Goal: Task Accomplishment & Management: Manage account settings

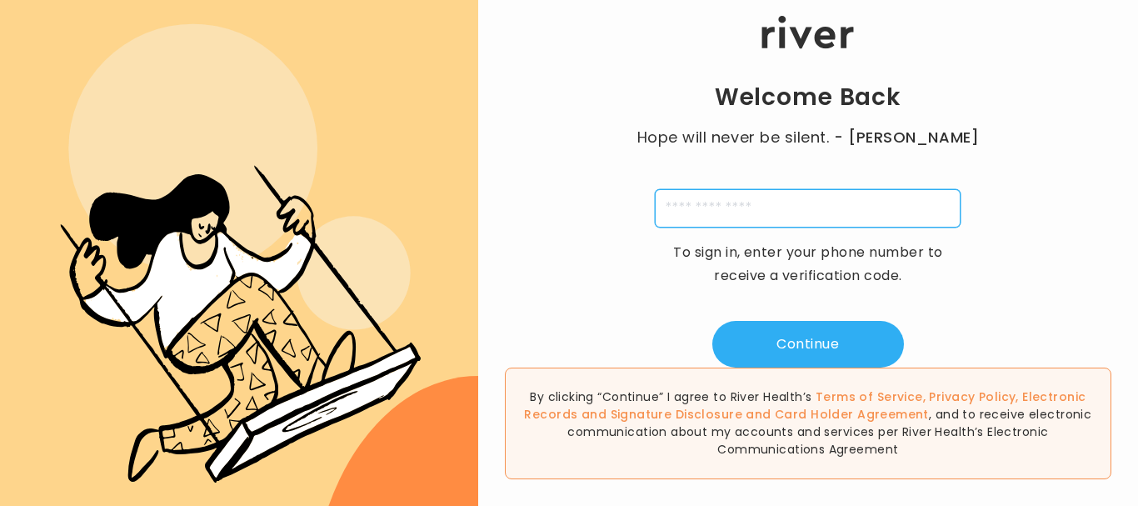
click at [720, 222] on input "tel" at bounding box center [808, 208] width 306 height 38
type input "**********"
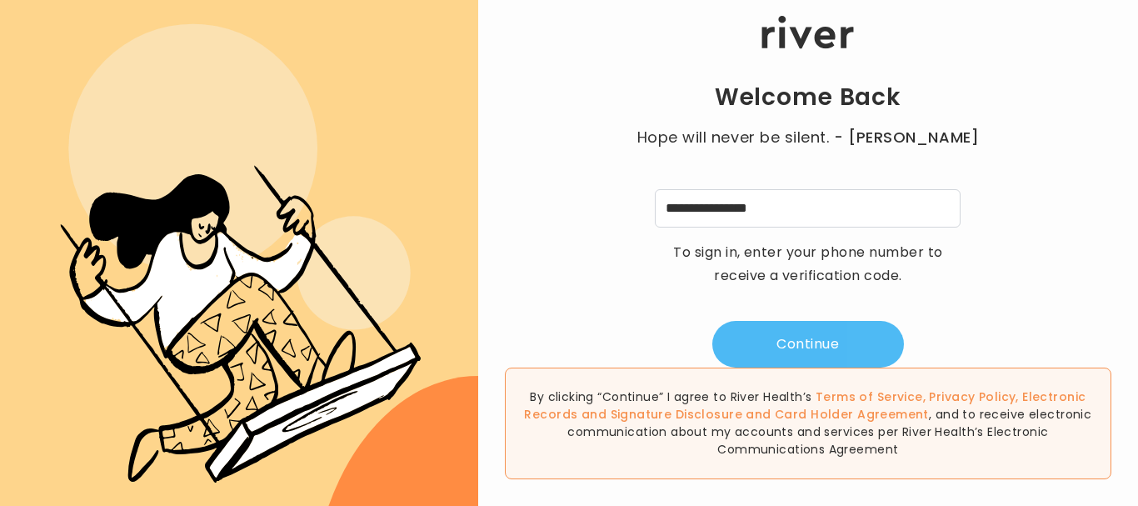
click at [806, 347] on button "Continue" at bounding box center [808, 344] width 192 height 47
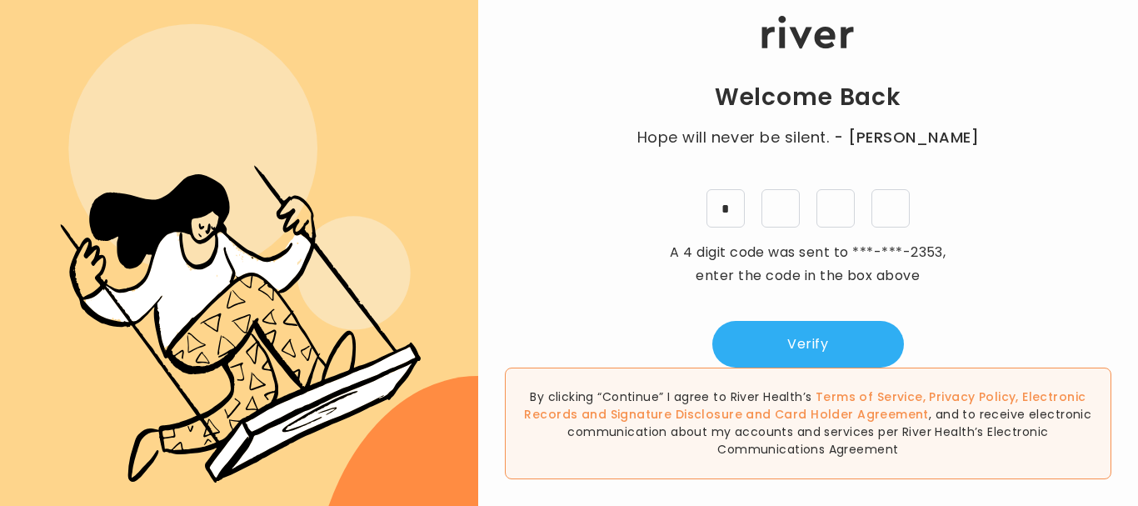
type input "*"
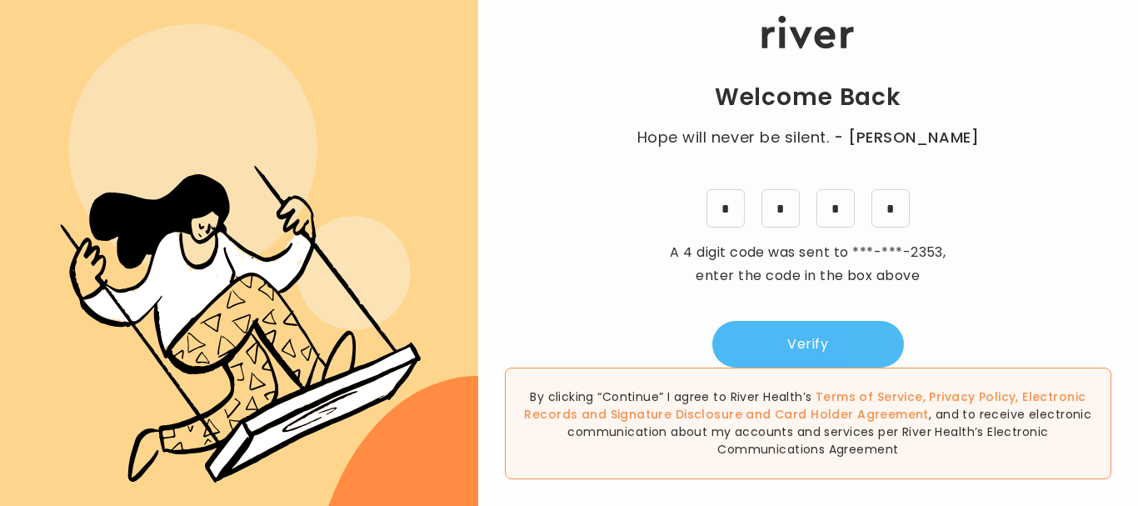
click at [820, 350] on button "Verify" at bounding box center [808, 344] width 192 height 47
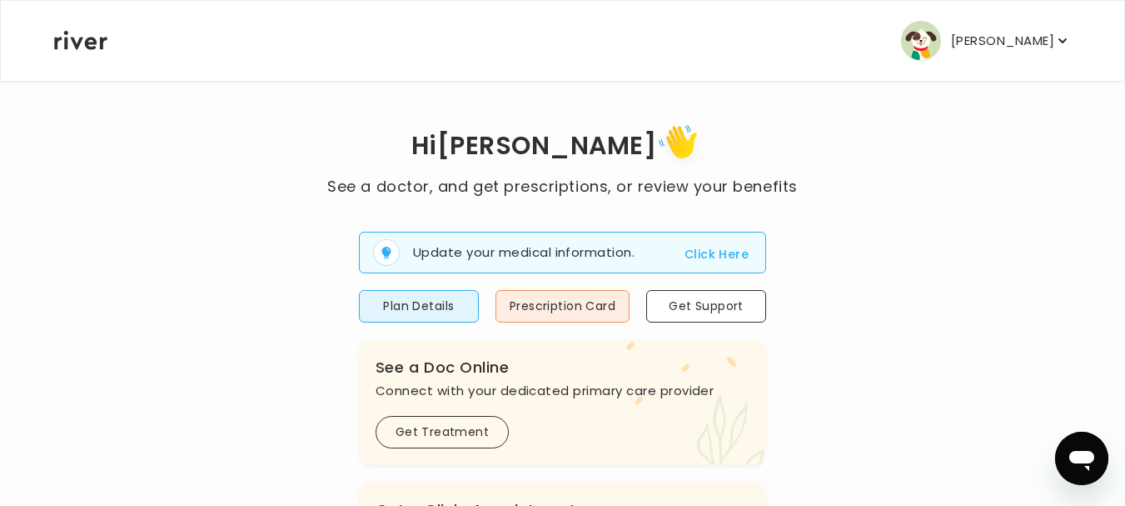
scroll to position [18, 0]
click at [720, 253] on button "Click Here" at bounding box center [717, 255] width 64 height 20
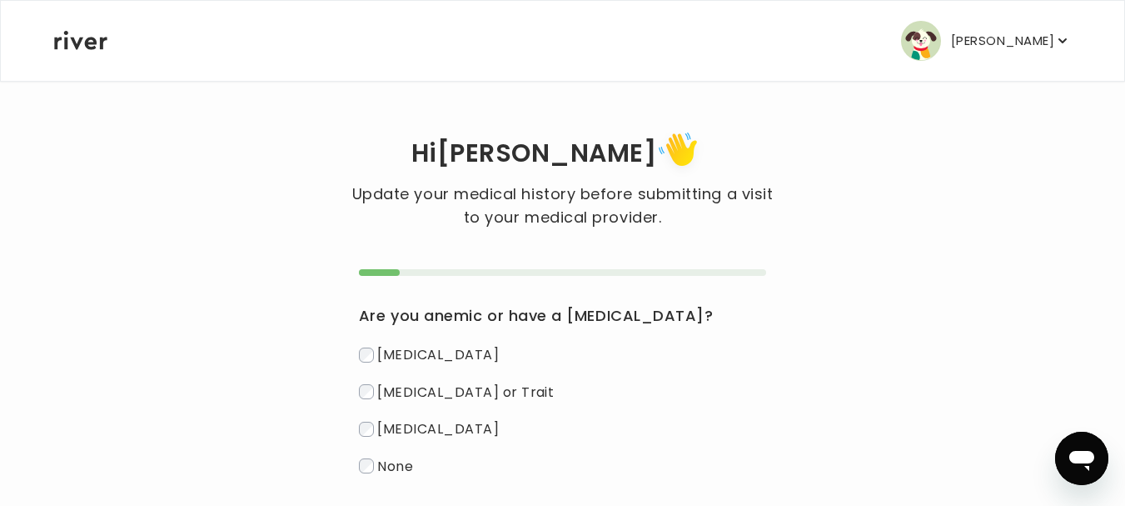
click at [721, 53] on div "[PERSON_NAME] Profile Add Family Reimbursement Terms of Service Privacy Policy …" at bounding box center [562, 41] width 1017 height 80
click at [1064, 42] on icon "button" at bounding box center [1063, 40] width 8 height 5
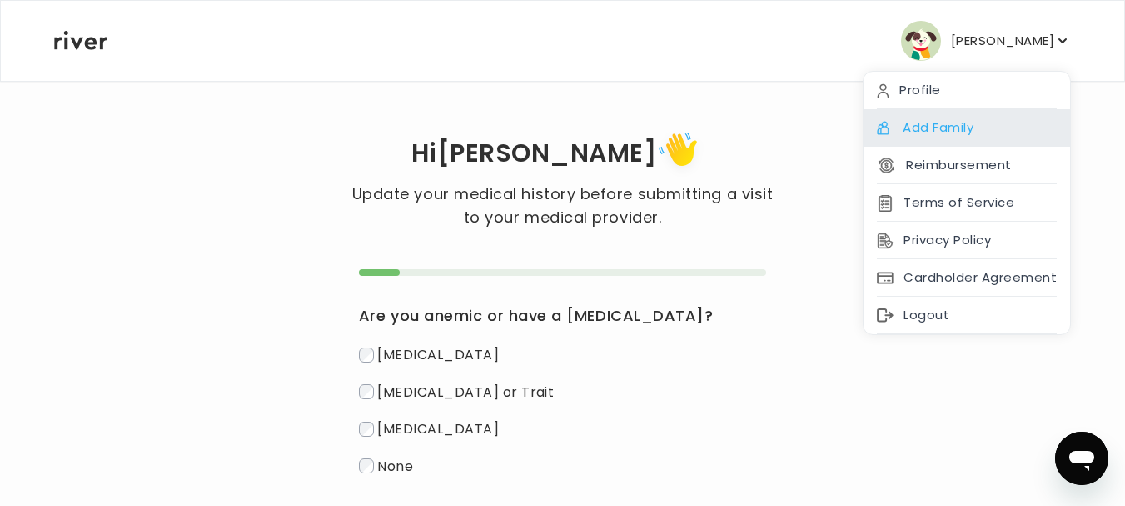
click at [1004, 132] on div "Add Family" at bounding box center [967, 127] width 207 height 37
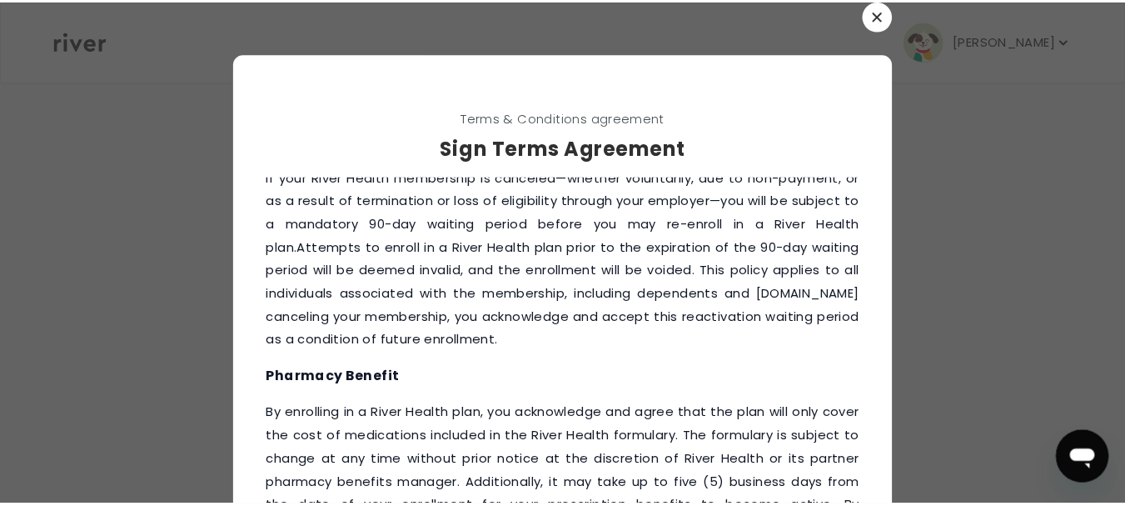
scroll to position [2195, 0]
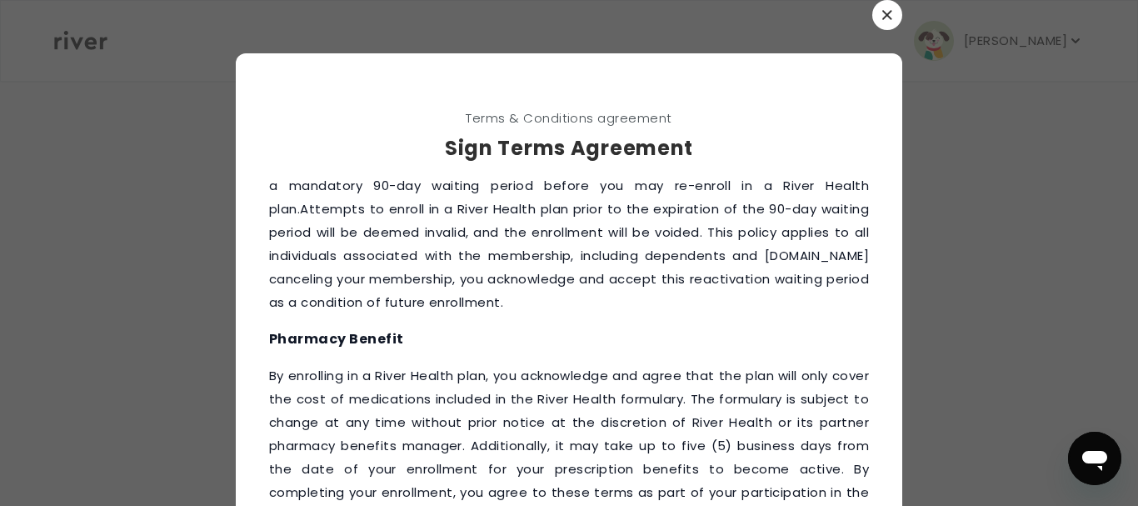
click at [883, 15] on icon "button" at bounding box center [887, 15] width 10 height 10
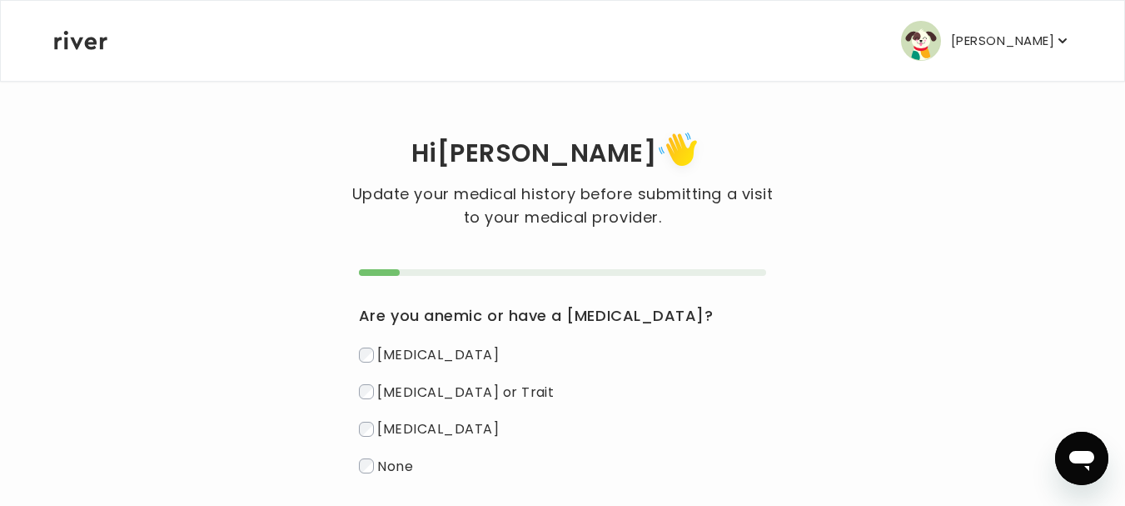
click at [1054, 43] on p "[PERSON_NAME]" at bounding box center [1002, 40] width 103 height 23
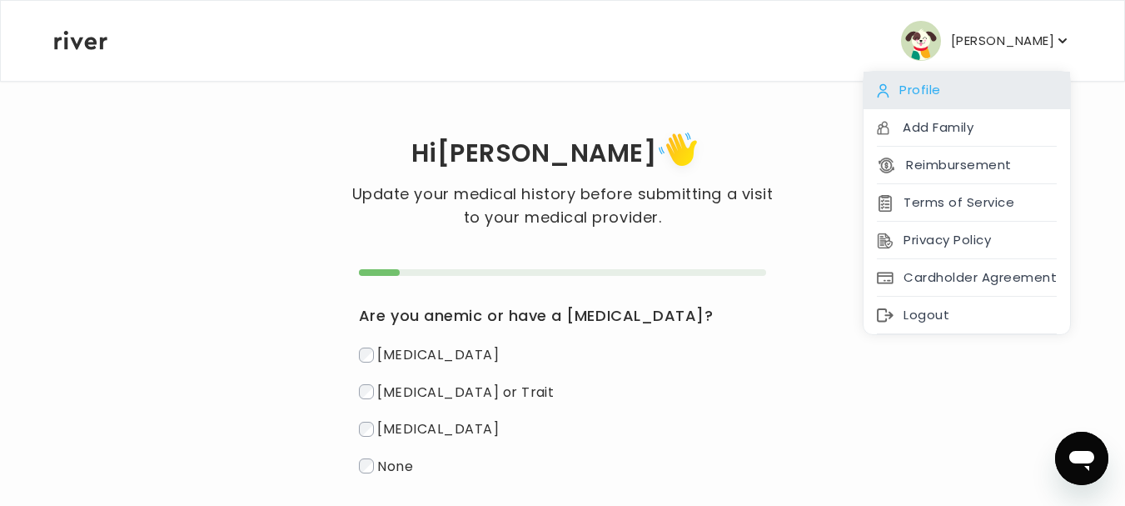
click at [936, 105] on div "Profile" at bounding box center [967, 90] width 207 height 37
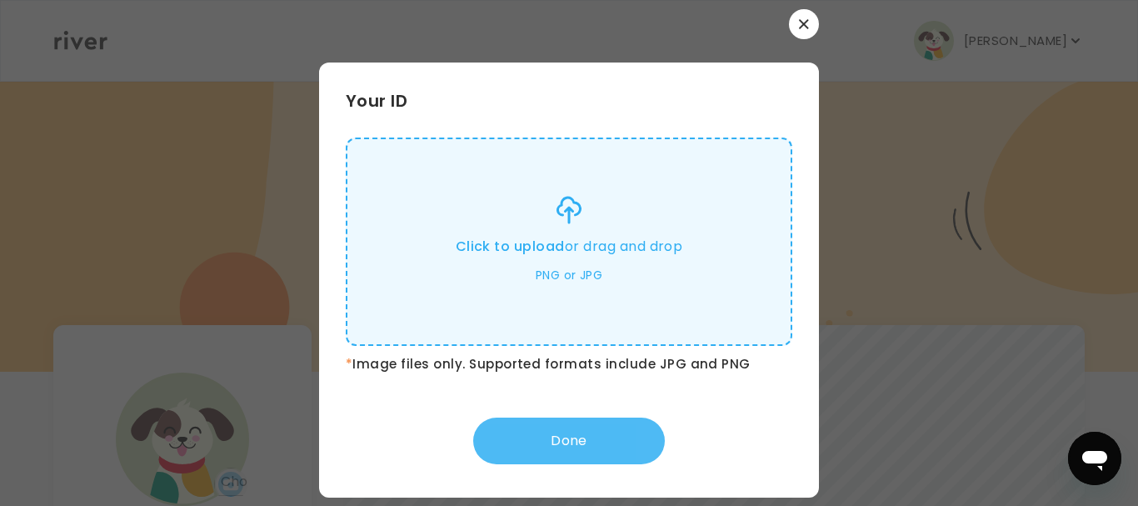
click at [563, 449] on button "Done" at bounding box center [569, 440] width 192 height 47
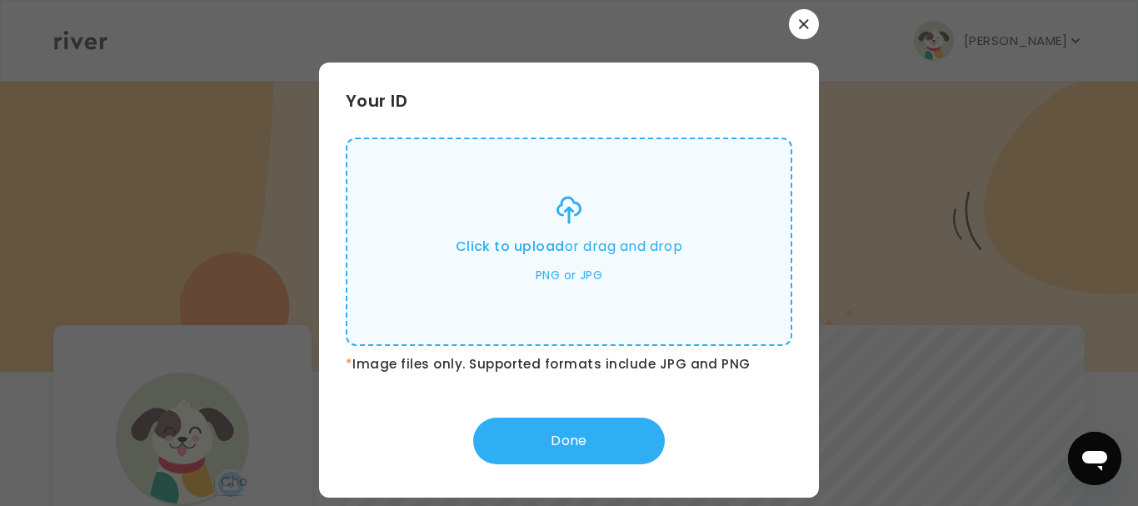
click at [522, 260] on div "Click to upload or drag and drop PNG or JPG" at bounding box center [569, 241] width 227 height 127
click at [0, 0] on input "Click to upload or drag and drop PNG or JPG" at bounding box center [0, 0] width 0 height 0
click at [572, 197] on icon at bounding box center [568, 209] width 22 height 25
click at [0, 0] on input "Click to upload or drag and drop PNG or JPG" at bounding box center [0, 0] width 0 height 0
click at [796, 41] on div "Your ID Click to upload or drag and drop PNG or JPG * Image files only. Support…" at bounding box center [569, 253] width 500 height 488
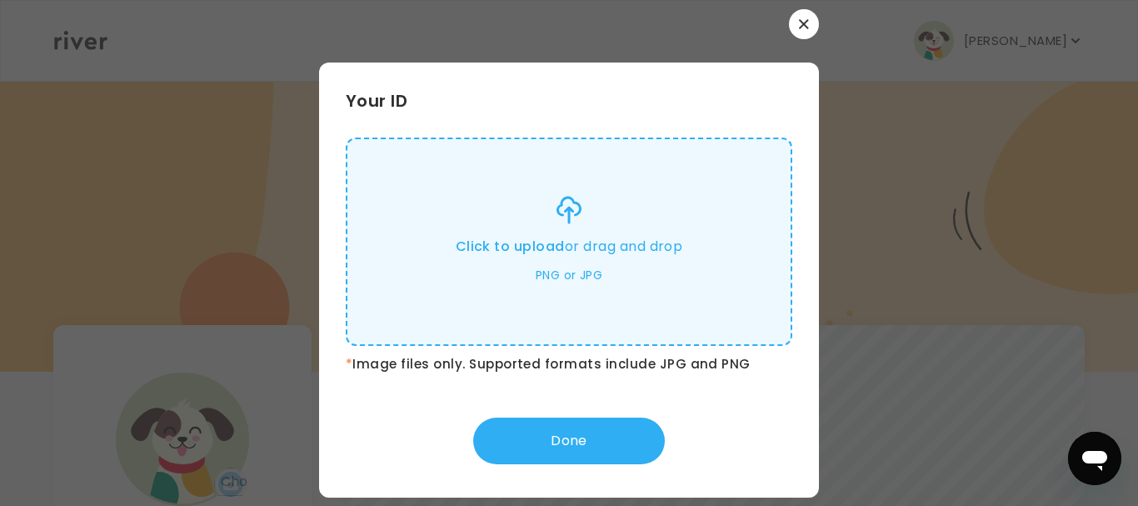
click at [799, 26] on icon "button" at bounding box center [804, 24] width 10 height 10
